Goal: Information Seeking & Learning: Understand process/instructions

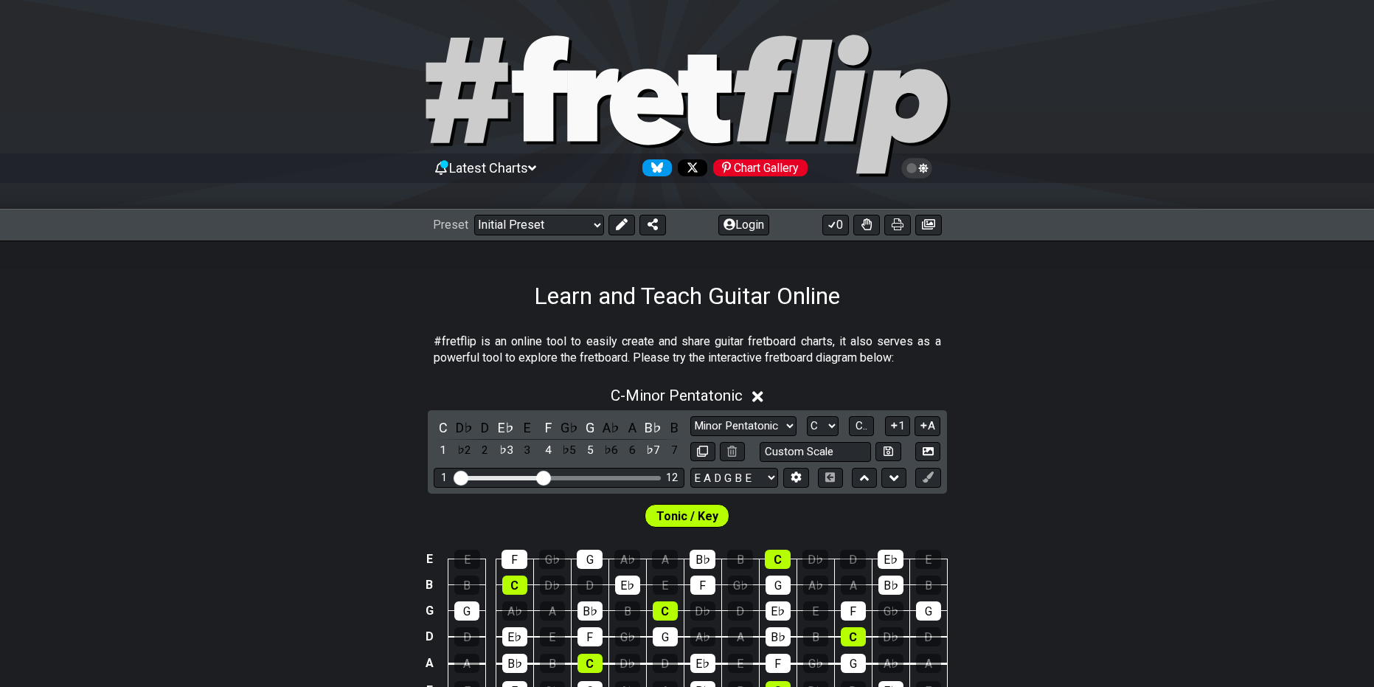
scroll to position [221, 0]
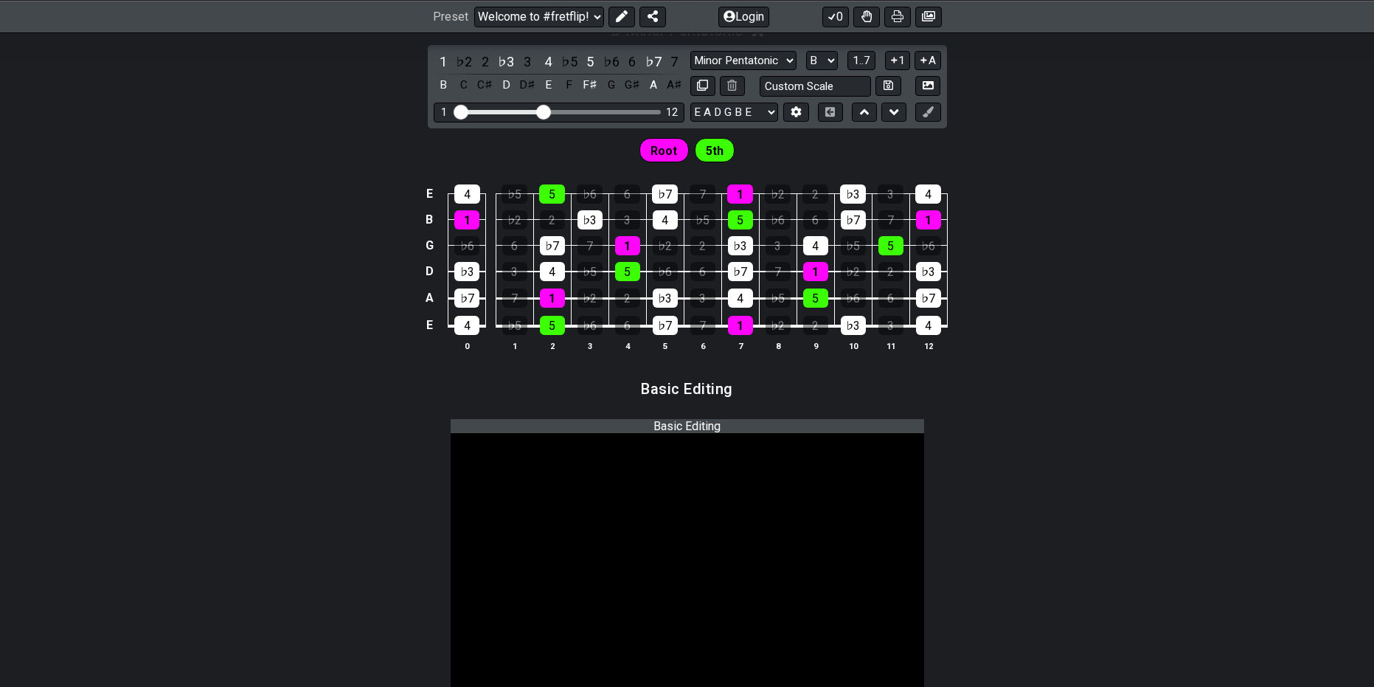
scroll to position [933, 0]
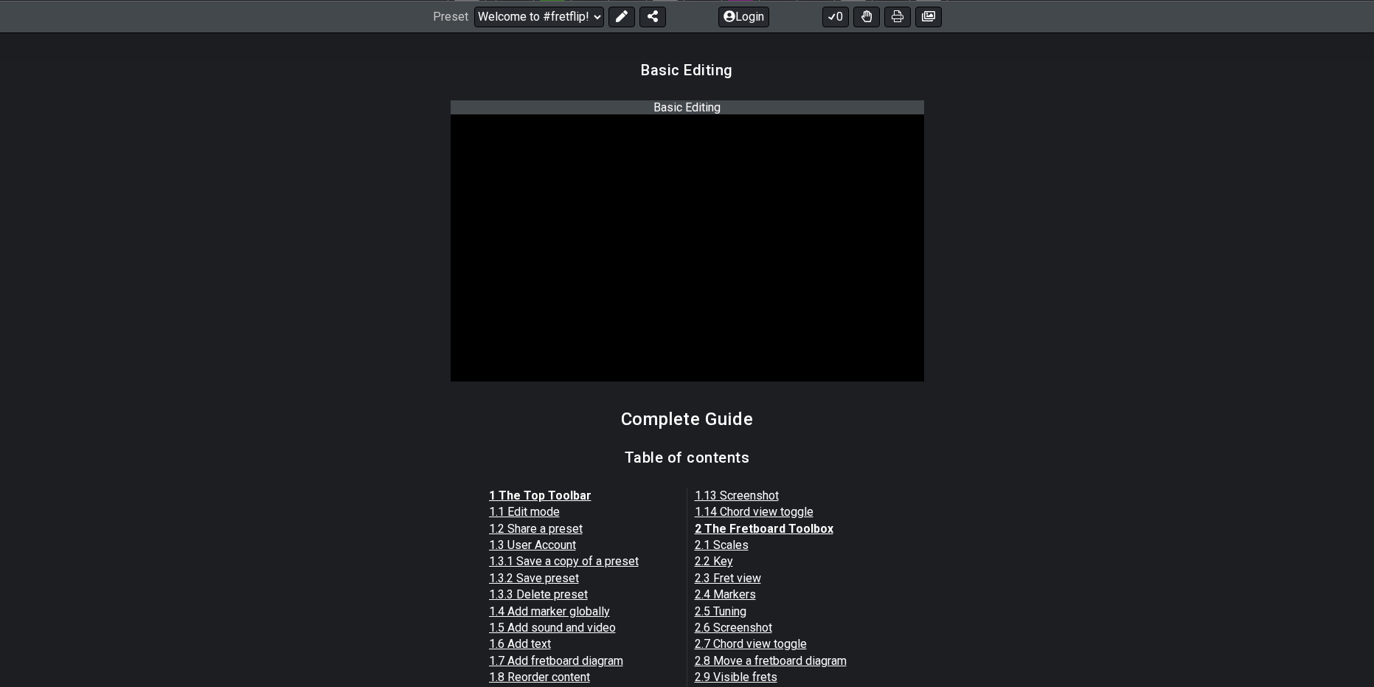
drag, startPoint x: 1351, startPoint y: 288, endPoint x: 1334, endPoint y: 406, distance: 119.2
click at [1351, 288] on section "Basic Editing" at bounding box center [687, 249] width 1374 height 311
click at [1317, 489] on section "1 The Top Toolbar 1.1 Edit mode 1.2 Share a preset 1.3 User Account 1.3.1 Save …" at bounding box center [687, 631] width 1374 height 299
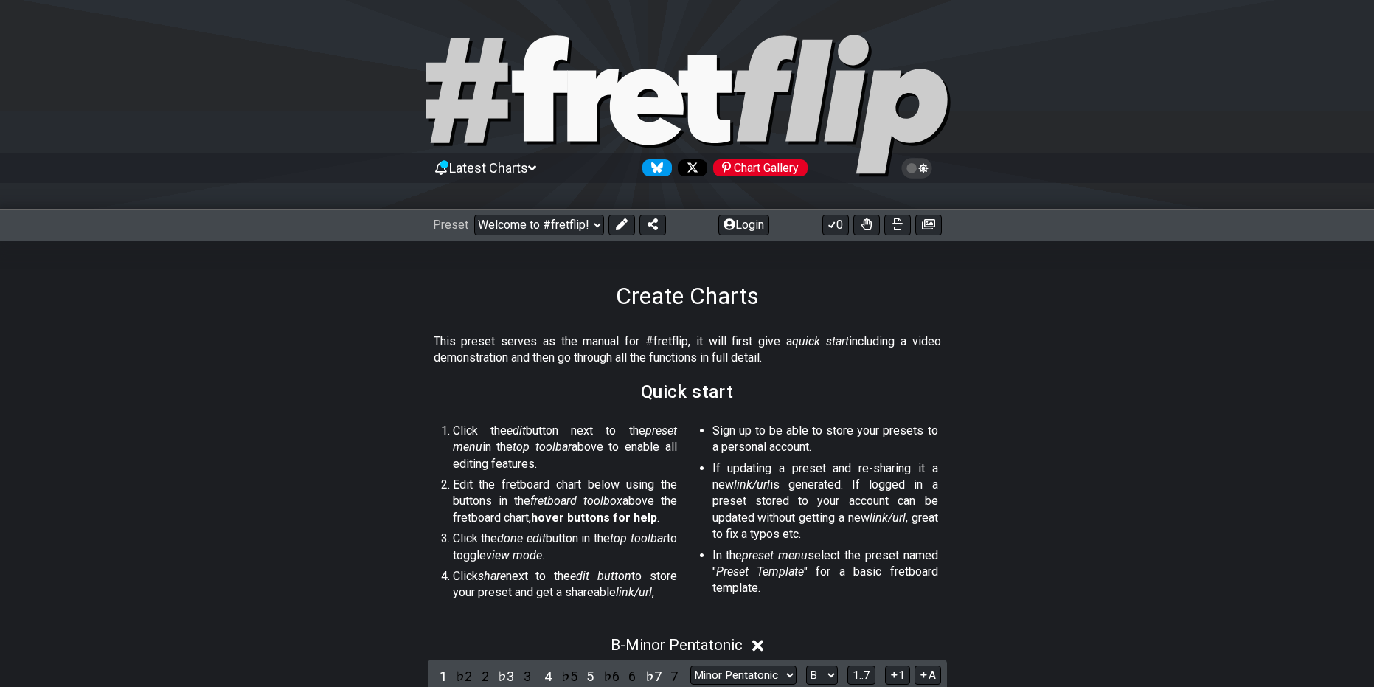
scroll to position [920, 0]
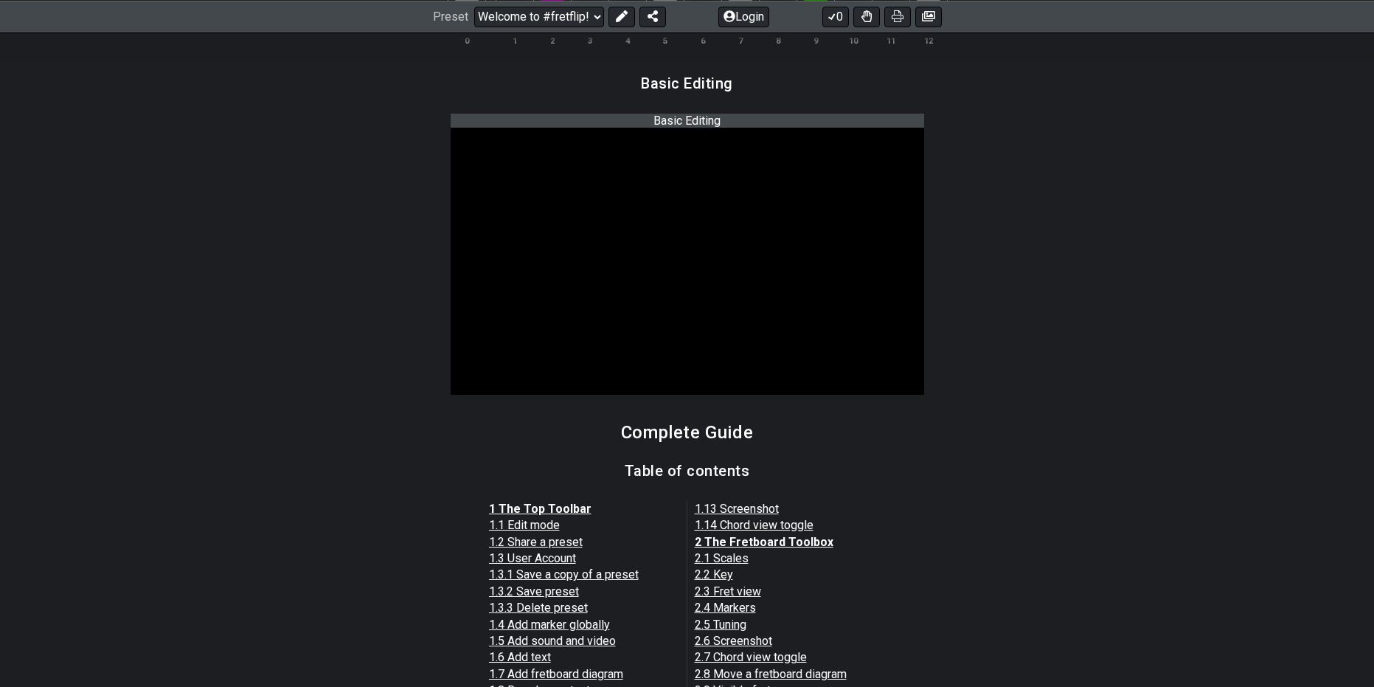
drag, startPoint x: 1190, startPoint y: 520, endPoint x: 1151, endPoint y: 502, distance: 42.9
click at [1188, 519] on section "1 The Top Toolbar 1.1 Edit mode 1.2 Share a preset 1.3 User Account 1.3.1 Save …" at bounding box center [687, 644] width 1374 height 299
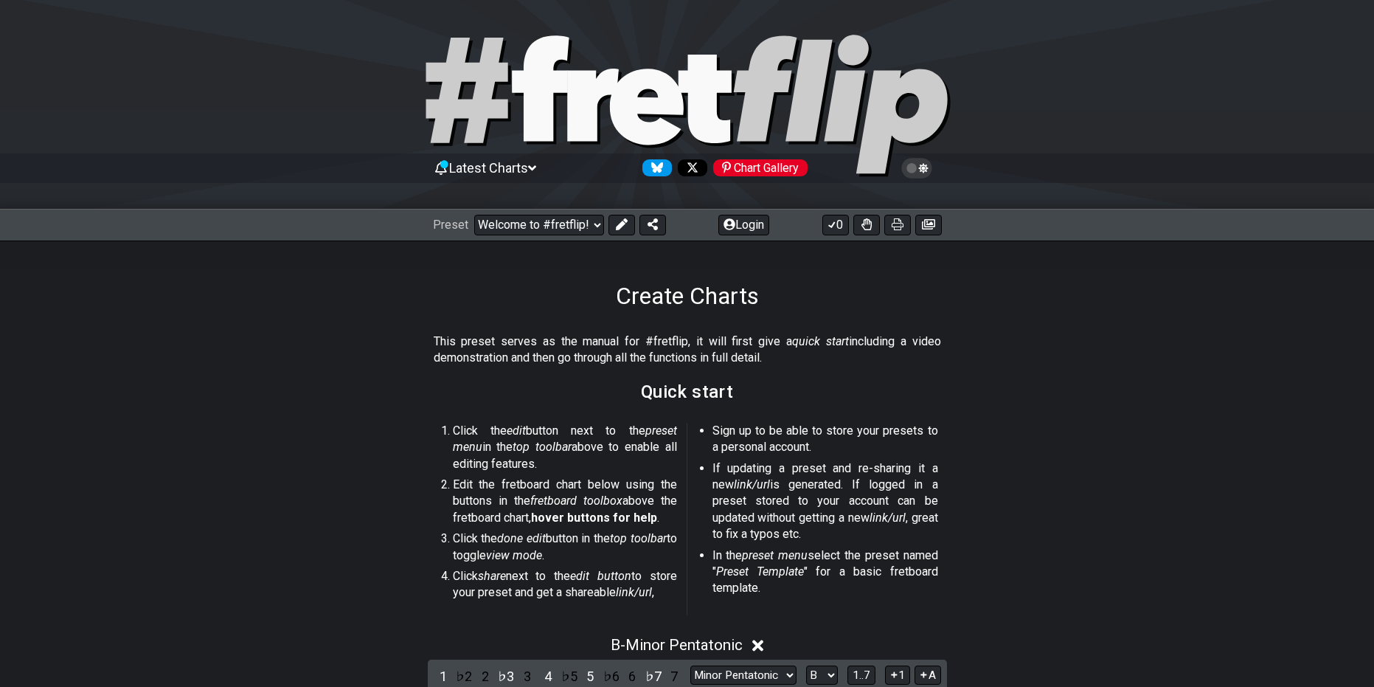
scroll to position [920, 0]
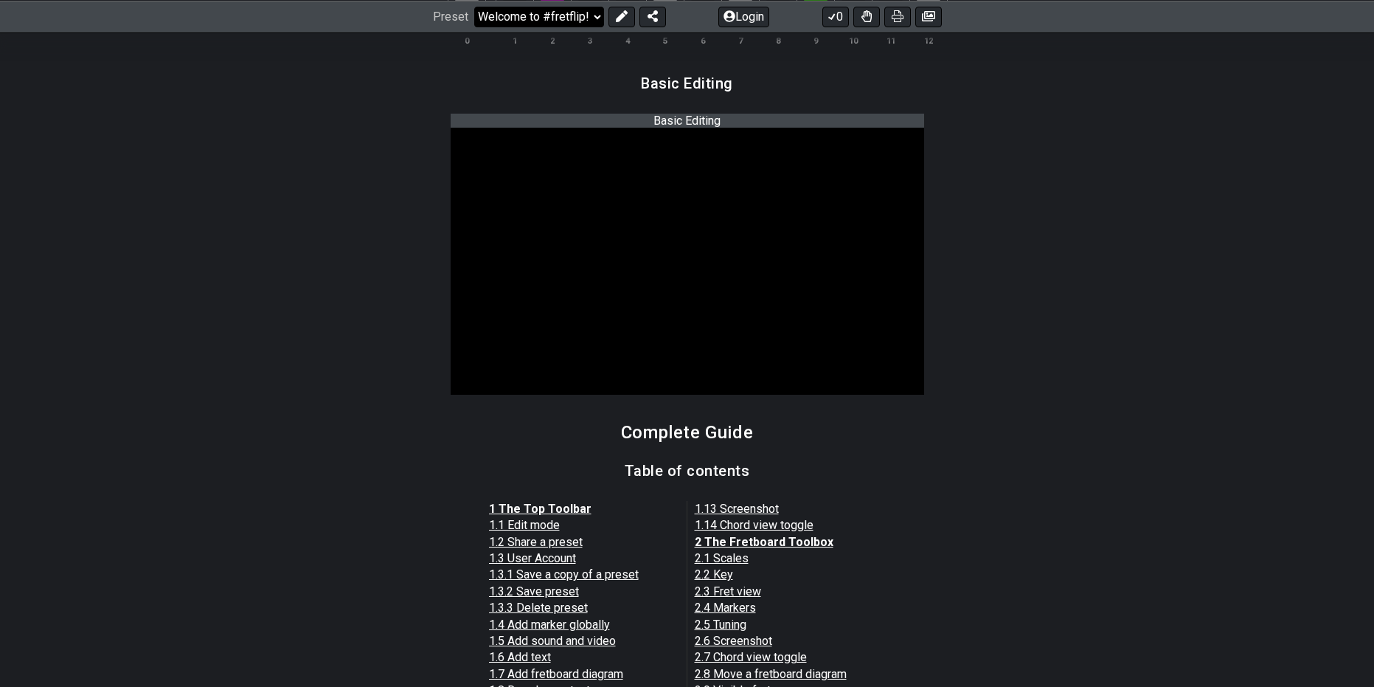
click at [565, 13] on select "Welcome to #fretflip! Initial Preset Custom Preset Minor Pentatonic Major Penta…" at bounding box center [539, 16] width 130 height 21
click at [318, 150] on section "Basic Editing" at bounding box center [687, 263] width 1374 height 311
